Goal: Information Seeking & Learning: Learn about a topic

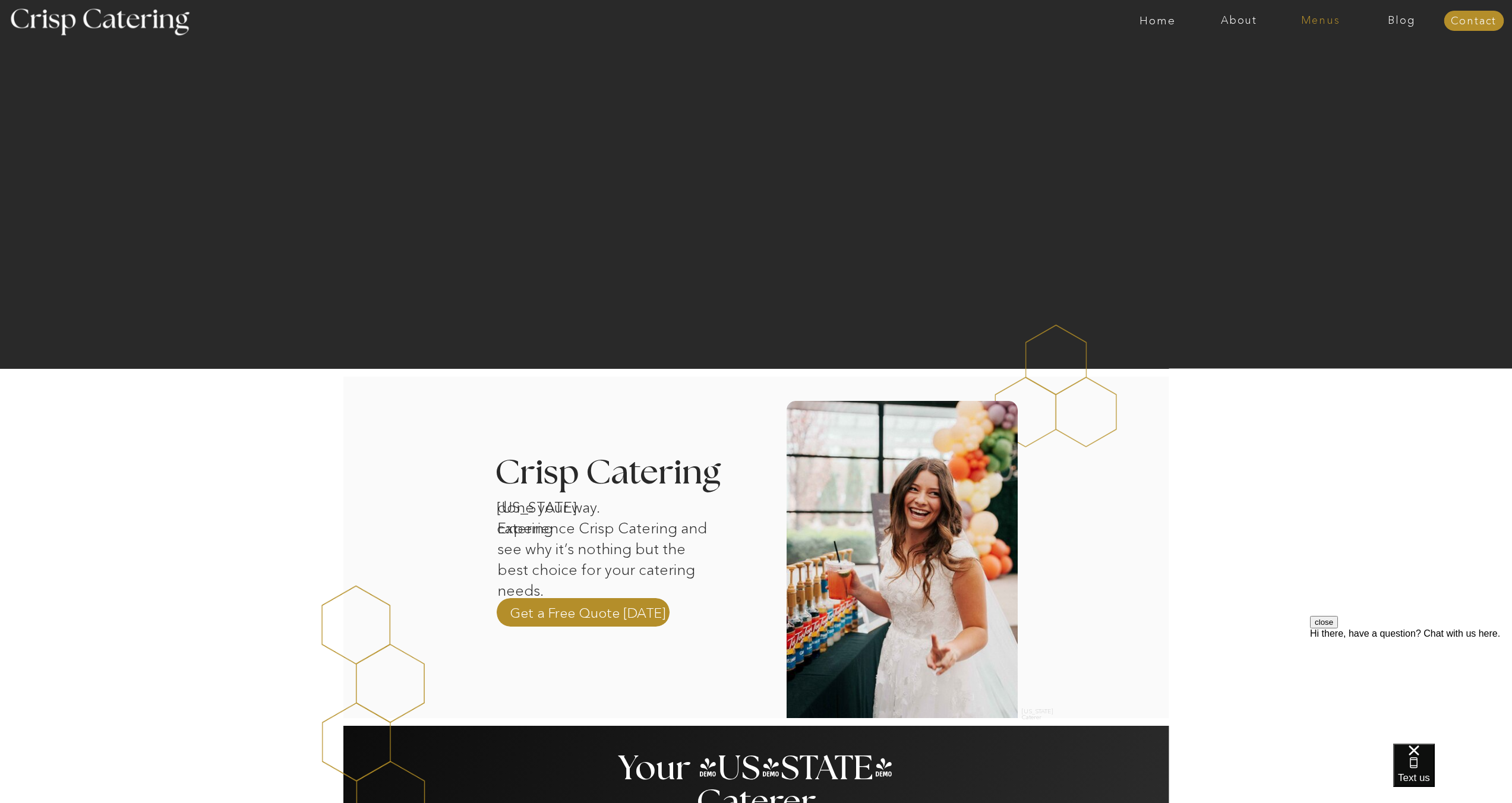
click at [1315, 24] on nav "Menus" at bounding box center [1320, 21] width 81 height 12
click at [1302, 74] on nav "Winter (Sep-Feb)" at bounding box center [1320, 69] width 97 height 11
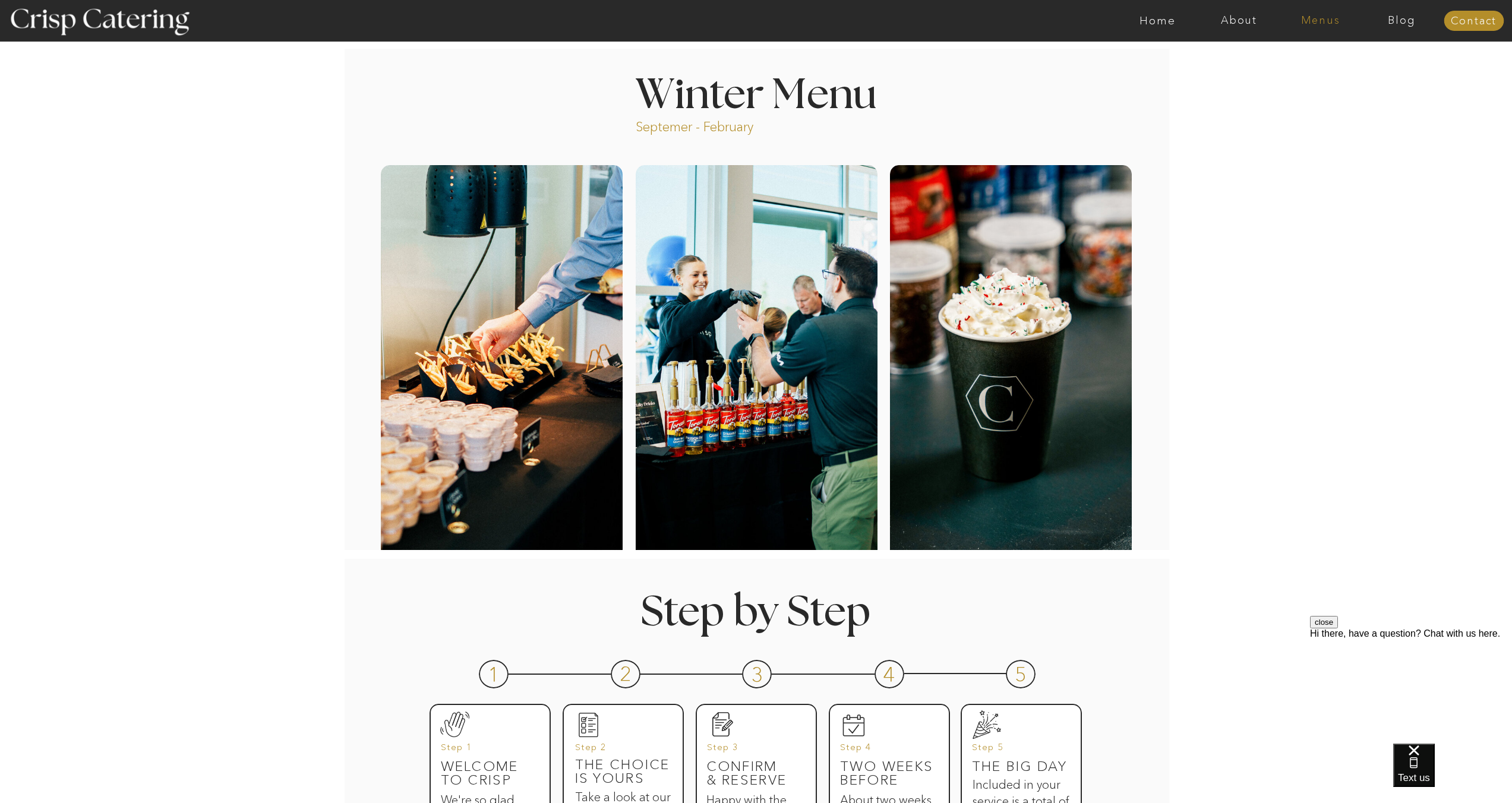
click at [1328, 20] on nav "Menus" at bounding box center [1320, 21] width 81 height 12
click at [1311, 54] on nav "Summer (Mar-Aug)" at bounding box center [1324, 53] width 106 height 11
